Goal: Check status: Check status

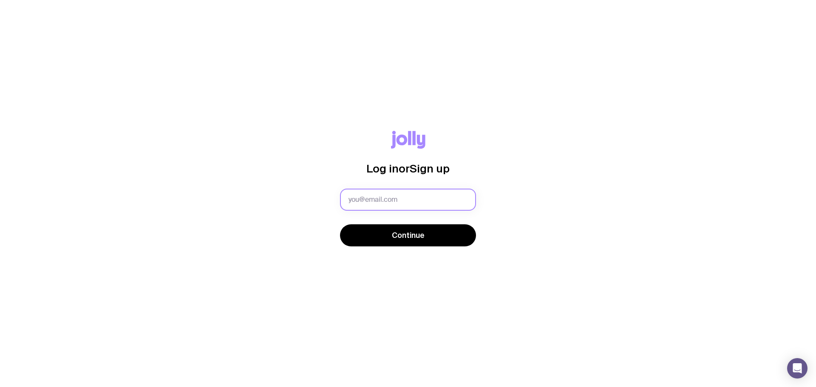
type input "[EMAIL_ADDRESS][DOMAIN_NAME]"
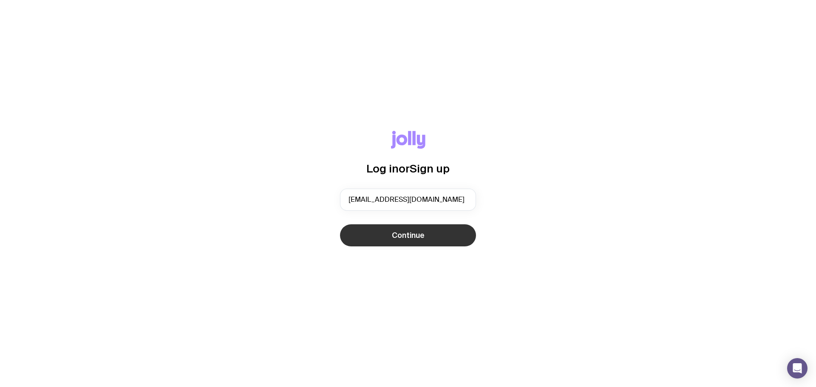
click at [415, 233] on span "Continue" at bounding box center [408, 235] width 33 height 10
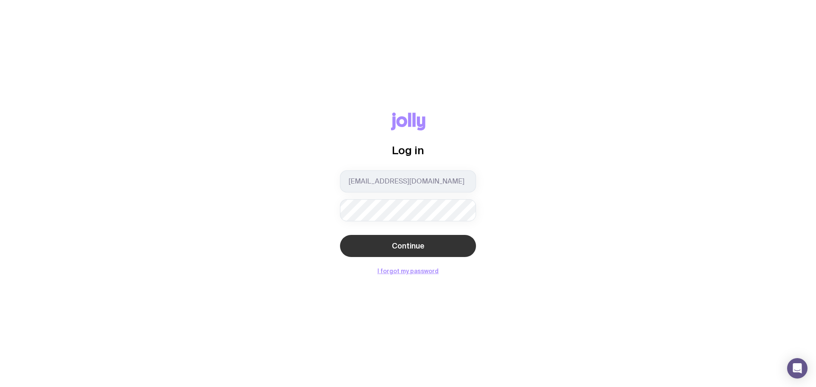
click at [426, 244] on button "Continue" at bounding box center [408, 246] width 136 height 22
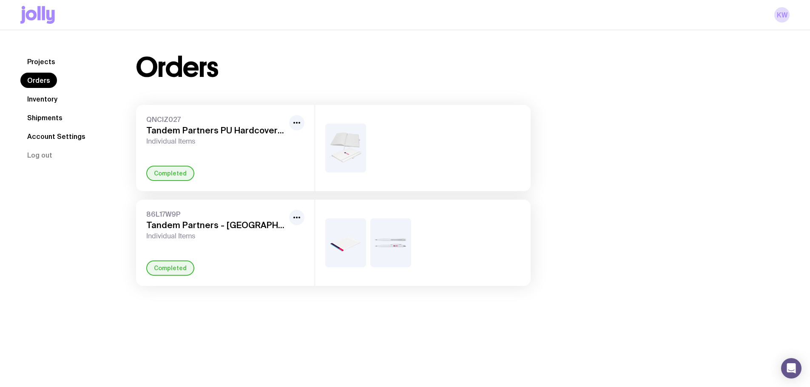
click at [197, 138] on span "Individual Items" at bounding box center [215, 141] width 139 height 9
click at [297, 125] on icon "button" at bounding box center [297, 123] width 10 height 10
click at [235, 163] on div "QNCIZ027 Tandem Partners PU Hardcover Notebooks Individual Items Rename Complet…" at bounding box center [225, 148] width 179 height 86
click at [167, 170] on div "Completed" at bounding box center [170, 173] width 48 height 15
click at [38, 119] on link "Shipments" at bounding box center [44, 117] width 49 height 15
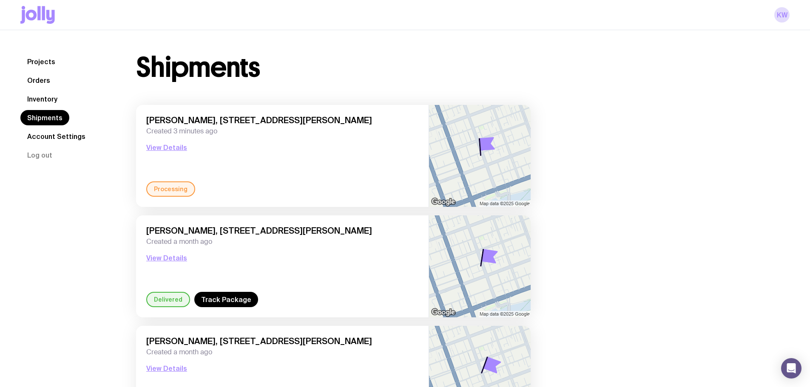
click at [351, 168] on div "[PERSON_NAME], [STREET_ADDRESS][PERSON_NAME] Created 3 minutes ago View Details" at bounding box center [282, 148] width 272 height 66
click at [169, 149] on button "View Details" at bounding box center [166, 147] width 41 height 10
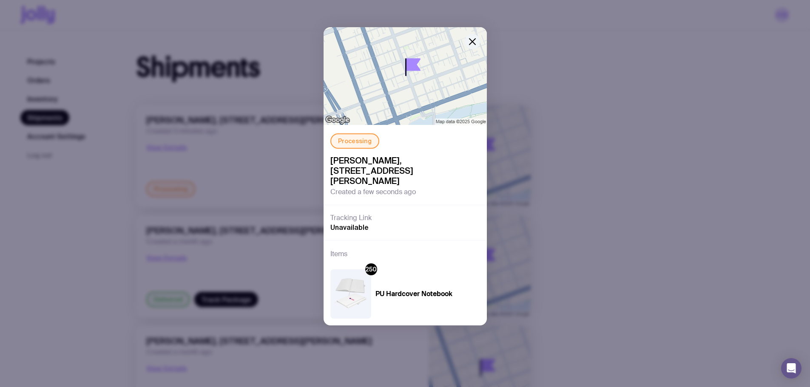
click at [472, 43] on icon "button" at bounding box center [472, 42] width 10 height 10
